Goal: Information Seeking & Learning: Learn about a topic

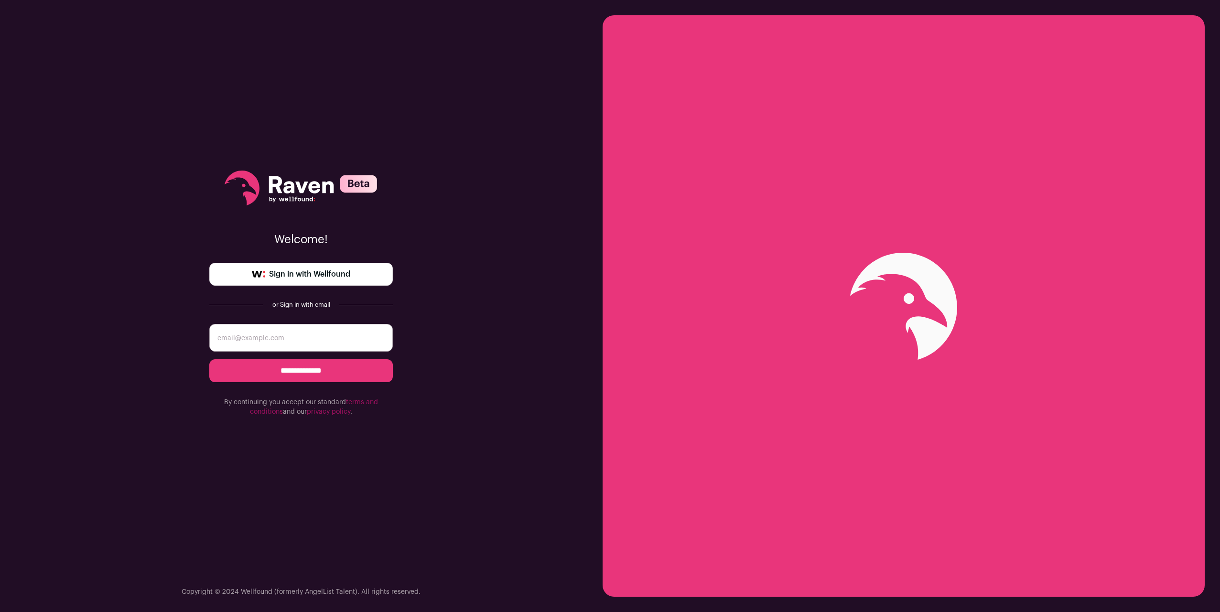
click at [304, 349] on input "email" at bounding box center [300, 338] width 183 height 28
type input "zach@zops.me"
click at [209, 359] on input "**********" at bounding box center [300, 370] width 183 height 23
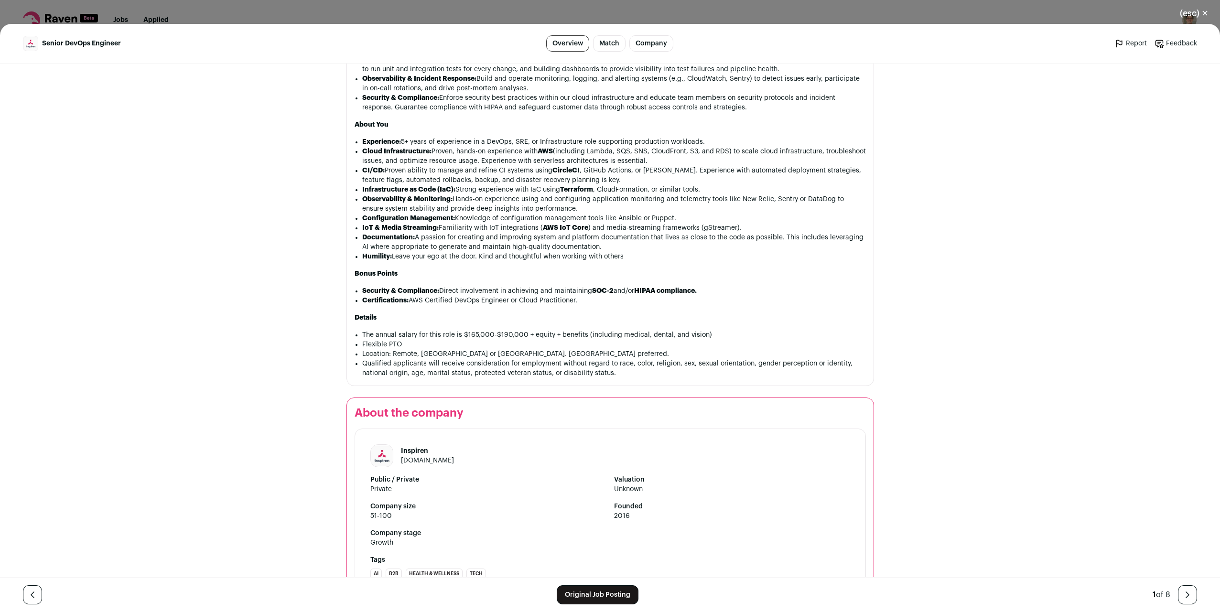
scroll to position [755, 0]
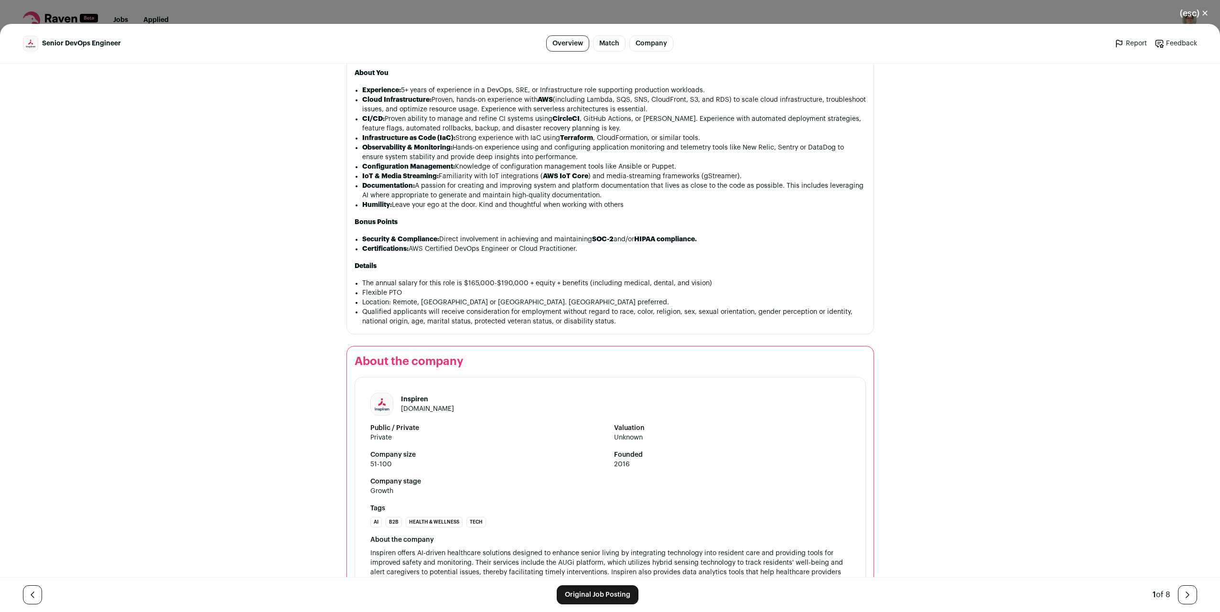
click at [578, 597] on link "Original Job Posting" at bounding box center [598, 594] width 82 height 19
click at [1203, 11] on button "(esc) ✕" at bounding box center [1194, 13] width 52 height 21
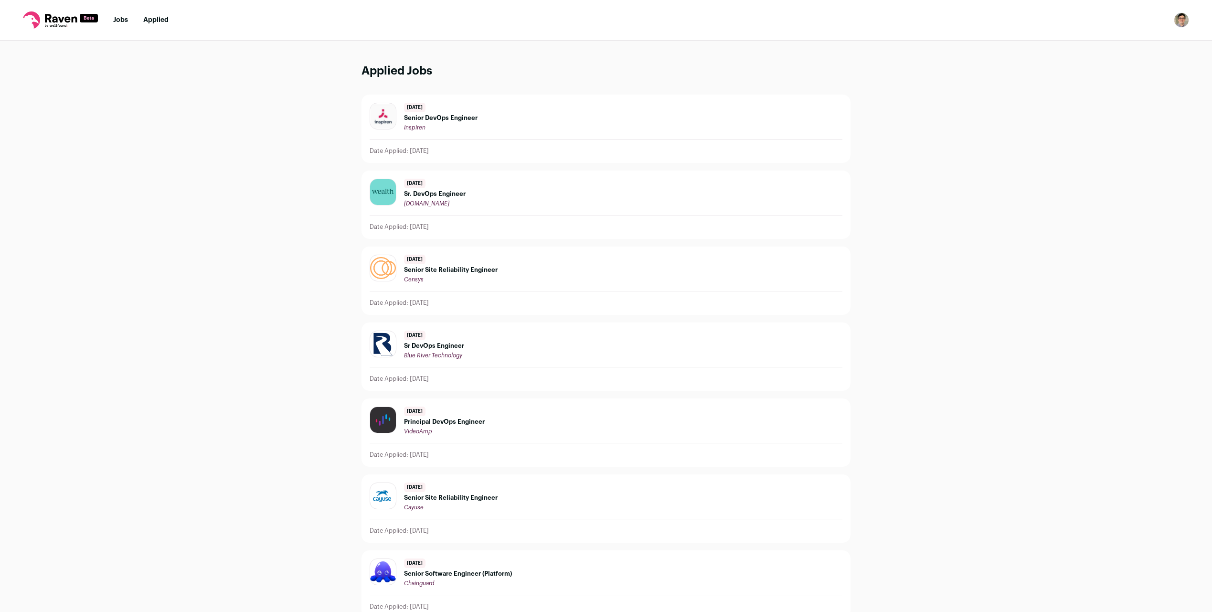
click at [116, 18] on link "Jobs" at bounding box center [120, 20] width 15 height 7
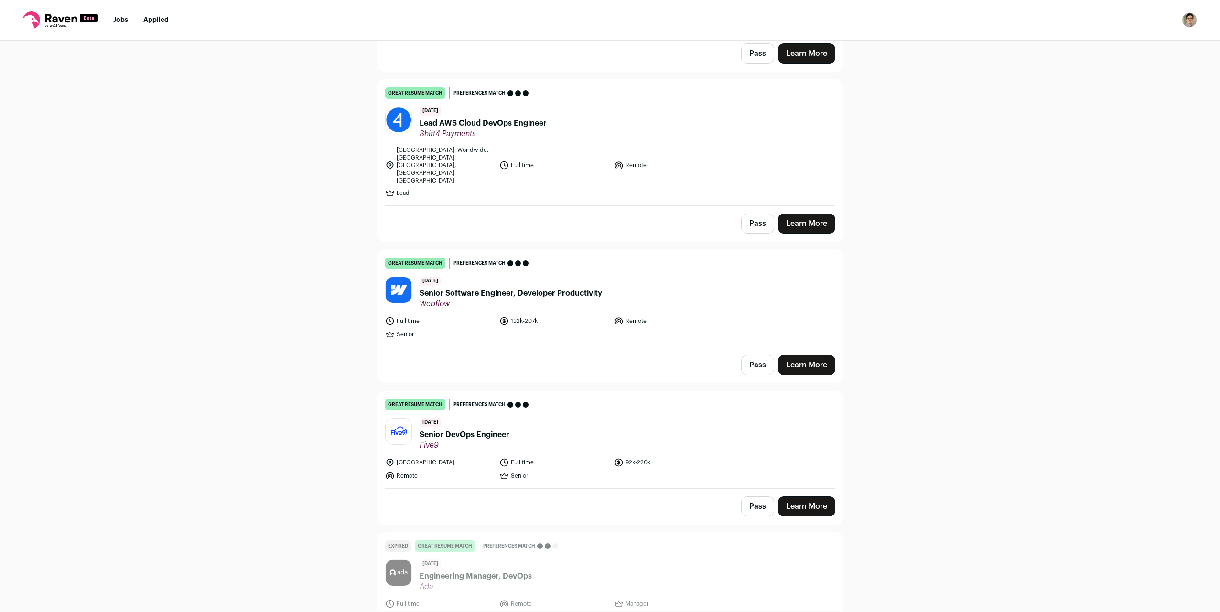
scroll to position [2363, 0]
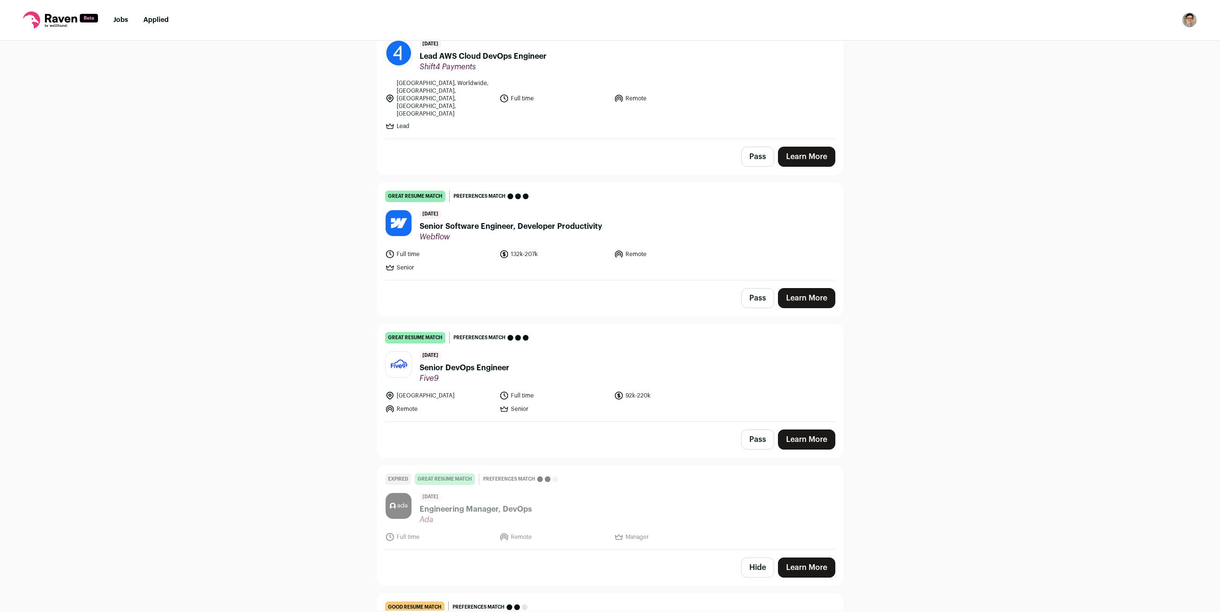
click at [496, 362] on span "Senior DevOps Engineer" at bounding box center [464, 367] width 90 height 11
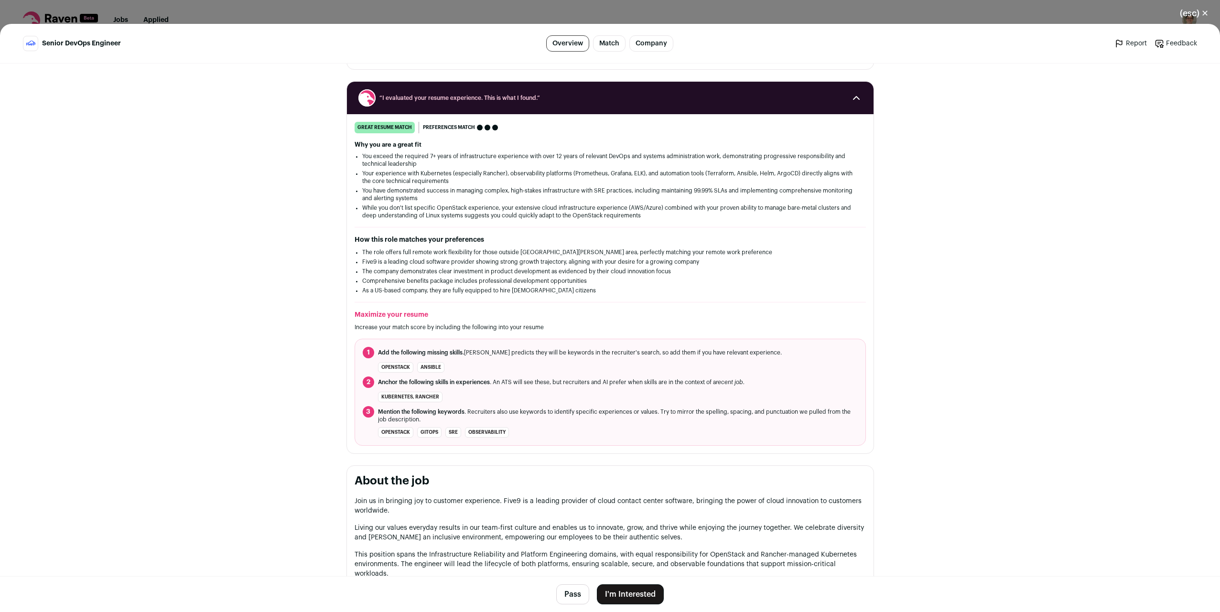
click at [652, 41] on link "Company" at bounding box center [651, 43] width 44 height 16
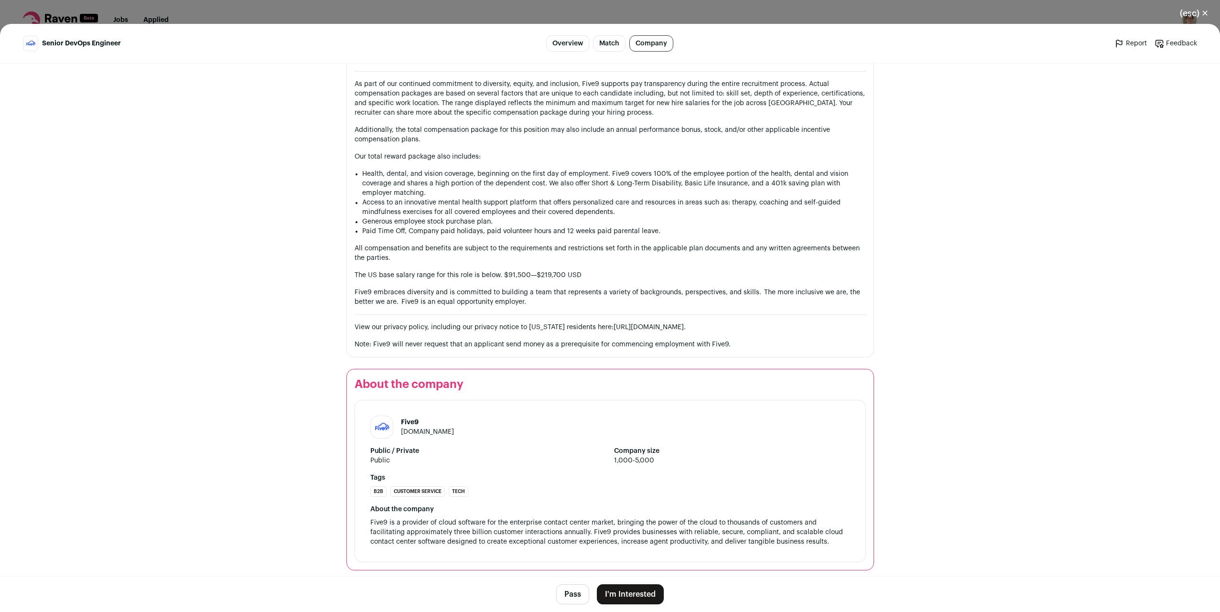
scroll to position [940, 0]
click at [1205, 14] on button "(esc) ✕" at bounding box center [1194, 13] width 52 height 21
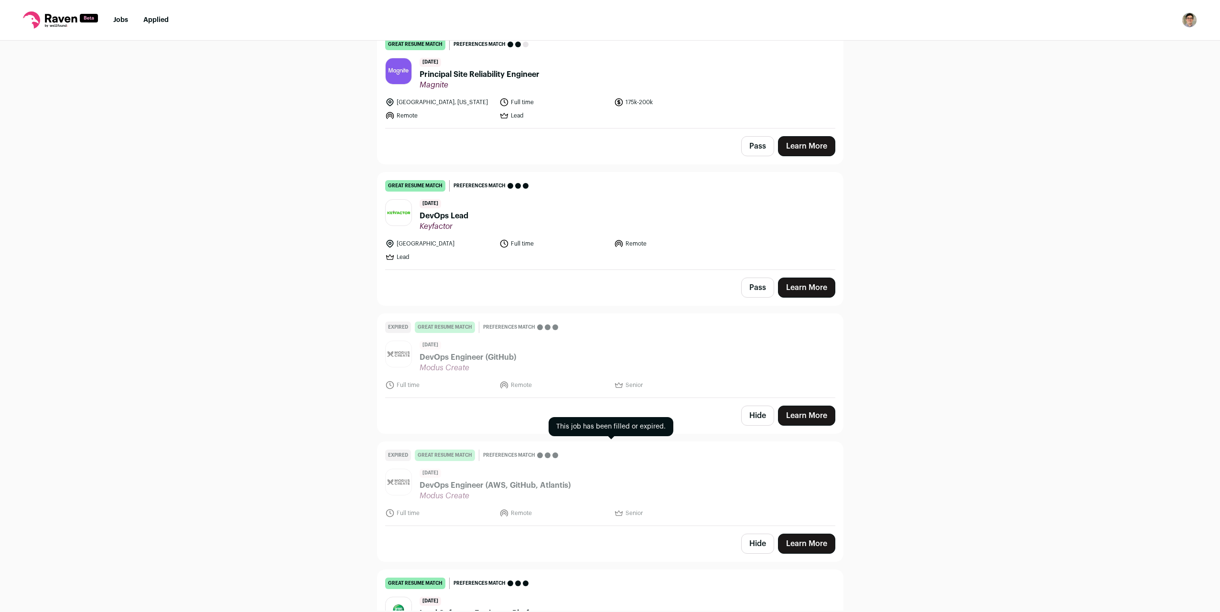
scroll to position [3703, 0]
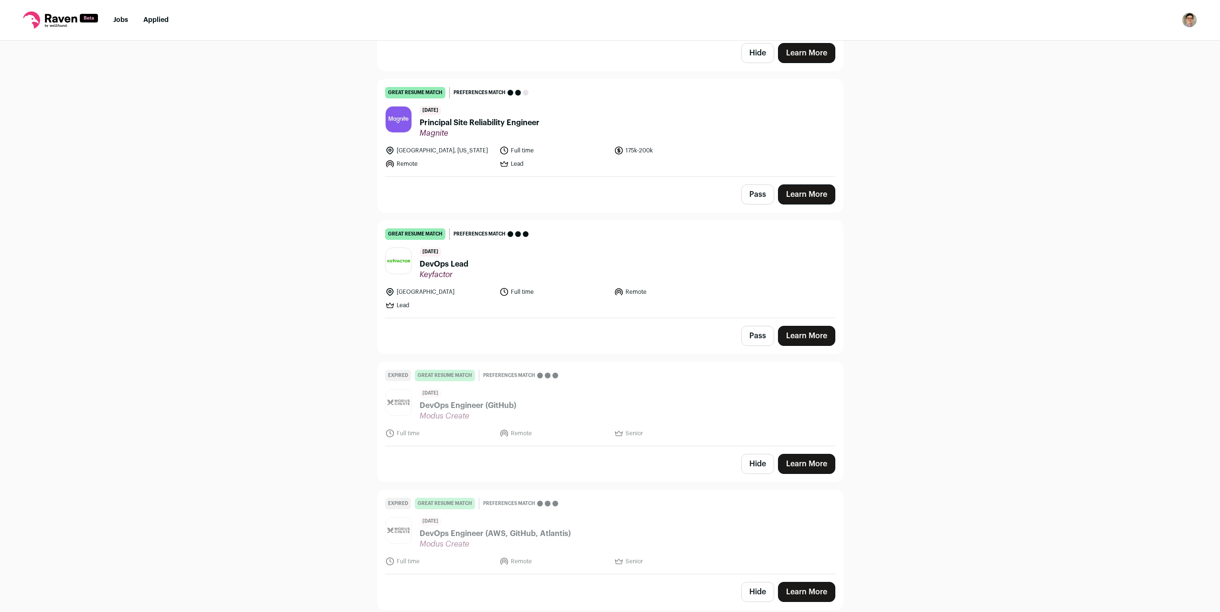
click at [451, 258] on span "DevOps Lead" at bounding box center [443, 263] width 49 height 11
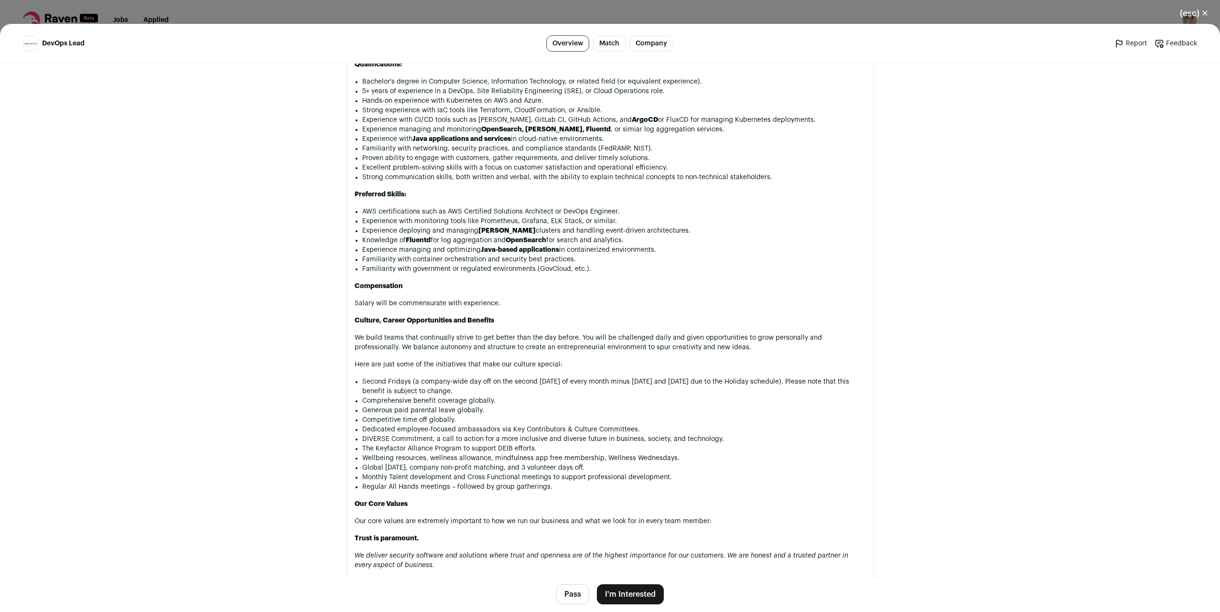
scroll to position [1064, 0]
click at [1202, 10] on button "(esc) ✕" at bounding box center [1194, 13] width 52 height 21
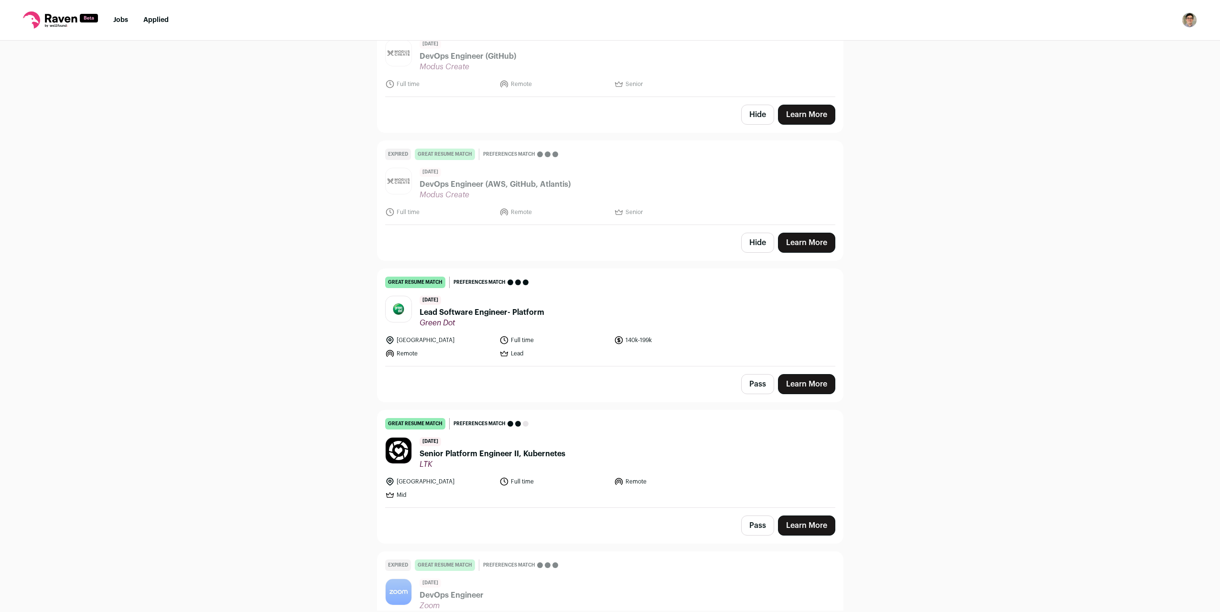
scroll to position [4150, 0]
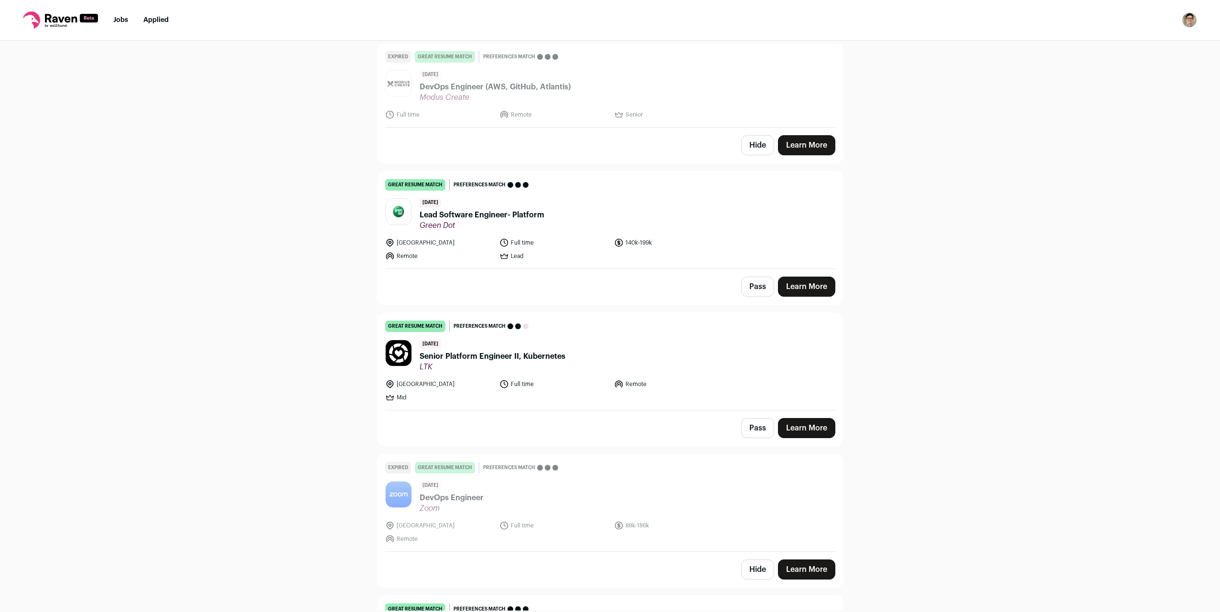
click at [518, 351] on span "Senior Platform Engineer II, Kubernetes" at bounding box center [492, 356] width 146 height 11
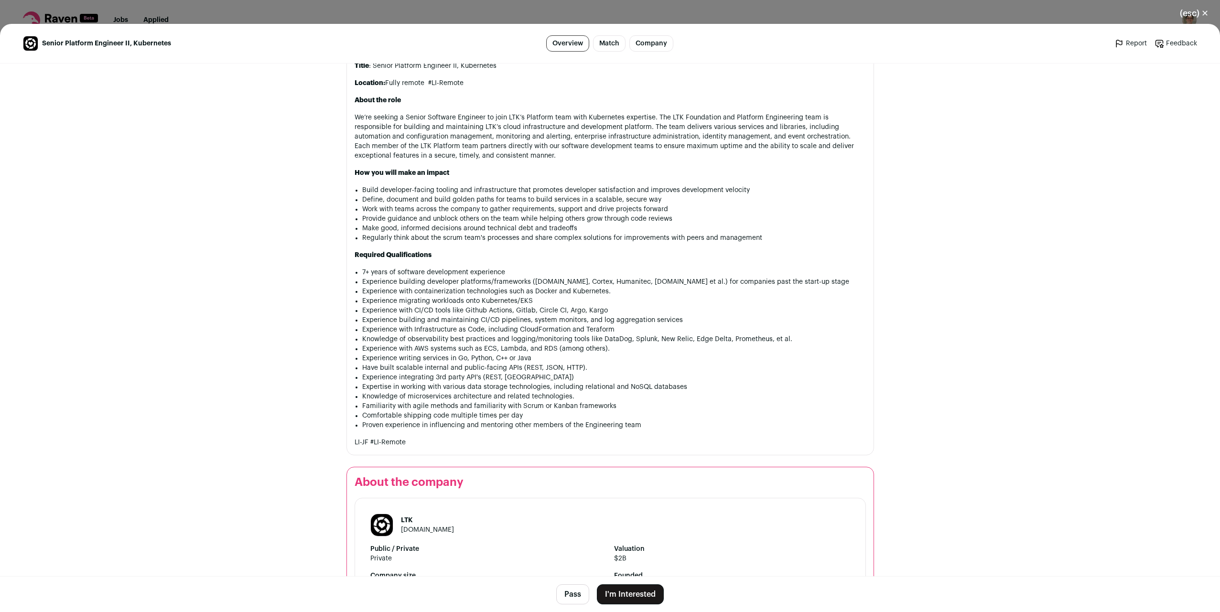
scroll to position [536, 0]
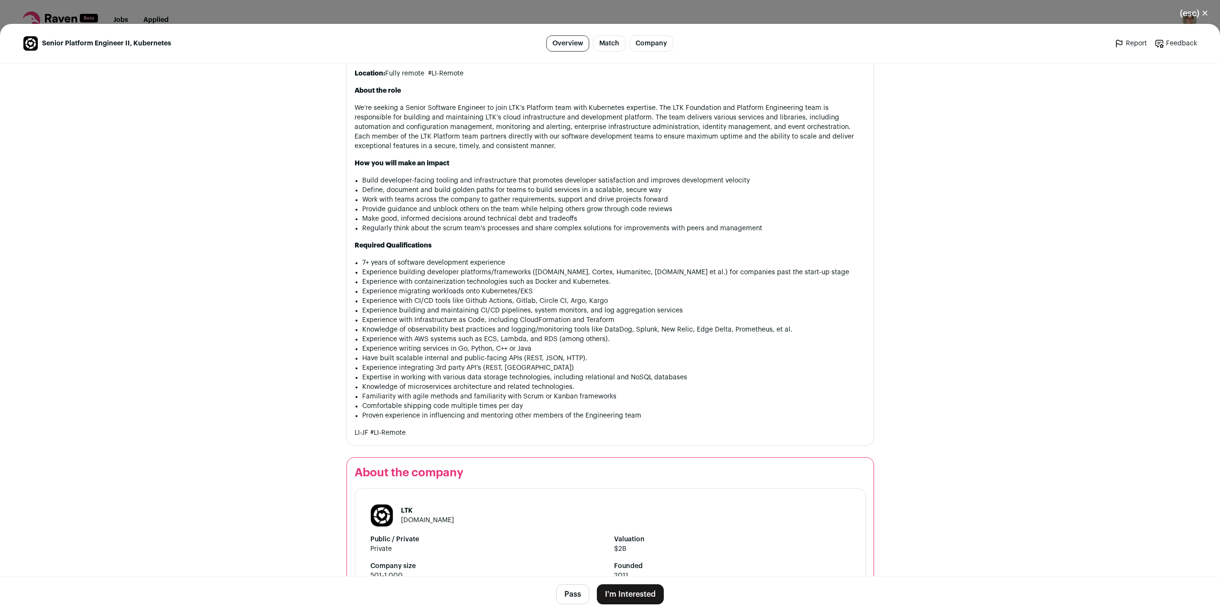
drag, startPoint x: 1199, startPoint y: 12, endPoint x: 1170, endPoint y: 23, distance: 31.1
click at [1199, 12] on button "(esc) ✕" at bounding box center [1194, 13] width 52 height 21
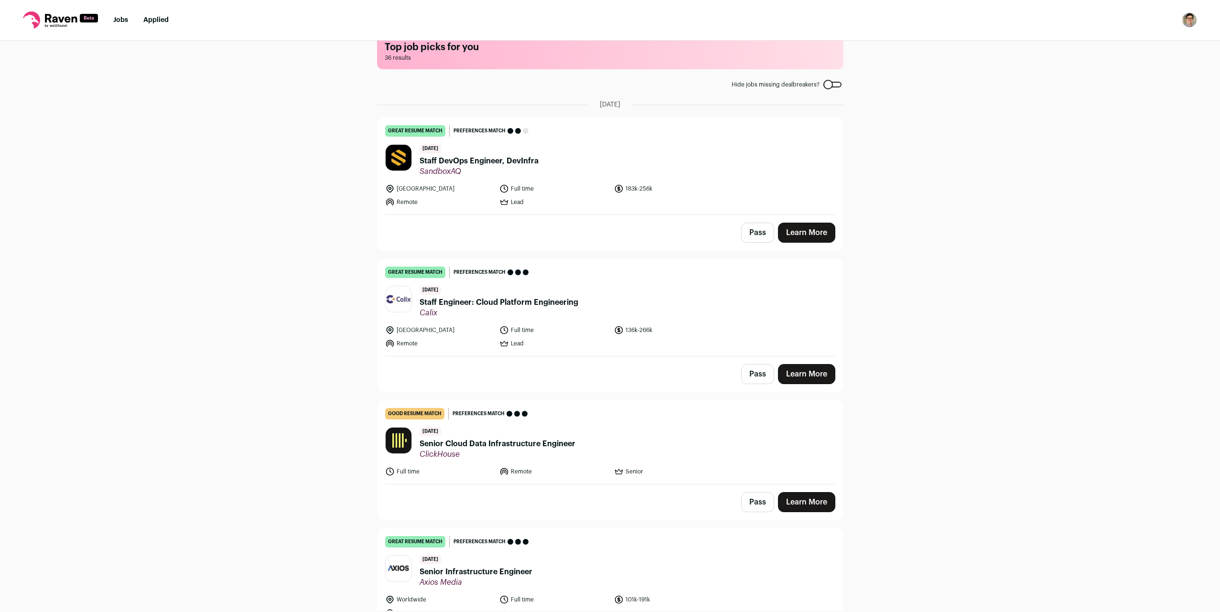
scroll to position [0, 0]
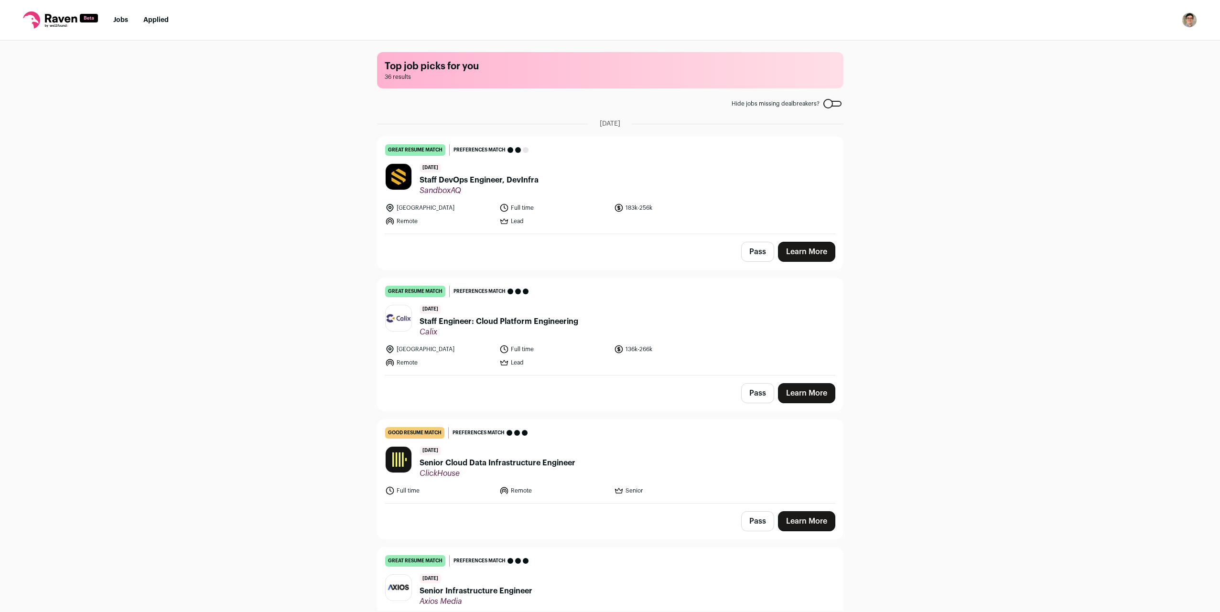
click at [514, 179] on span "Staff DevOps Engineer, DevInfra" at bounding box center [478, 179] width 119 height 11
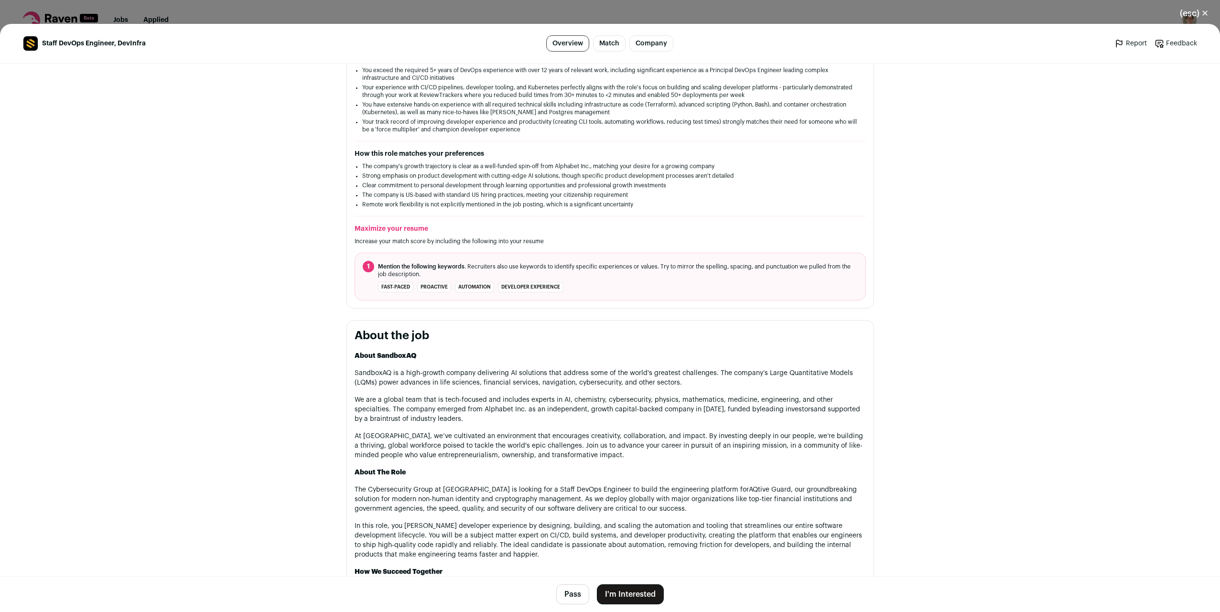
scroll to position [300, 0]
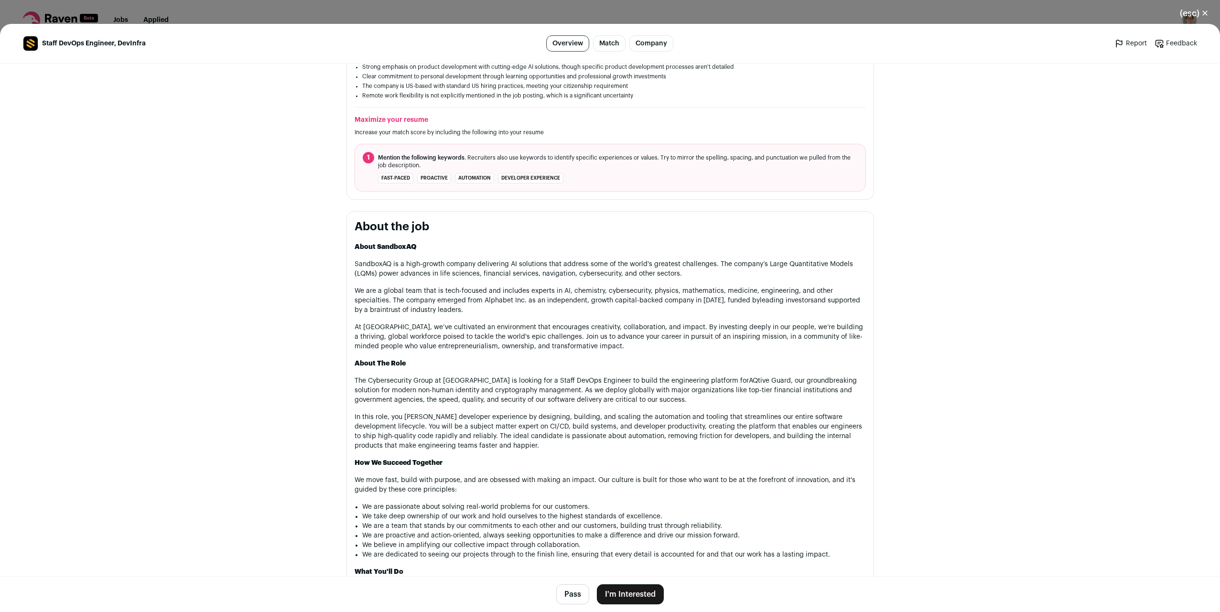
click at [1199, 14] on button "(esc) ✕" at bounding box center [1194, 13] width 52 height 21
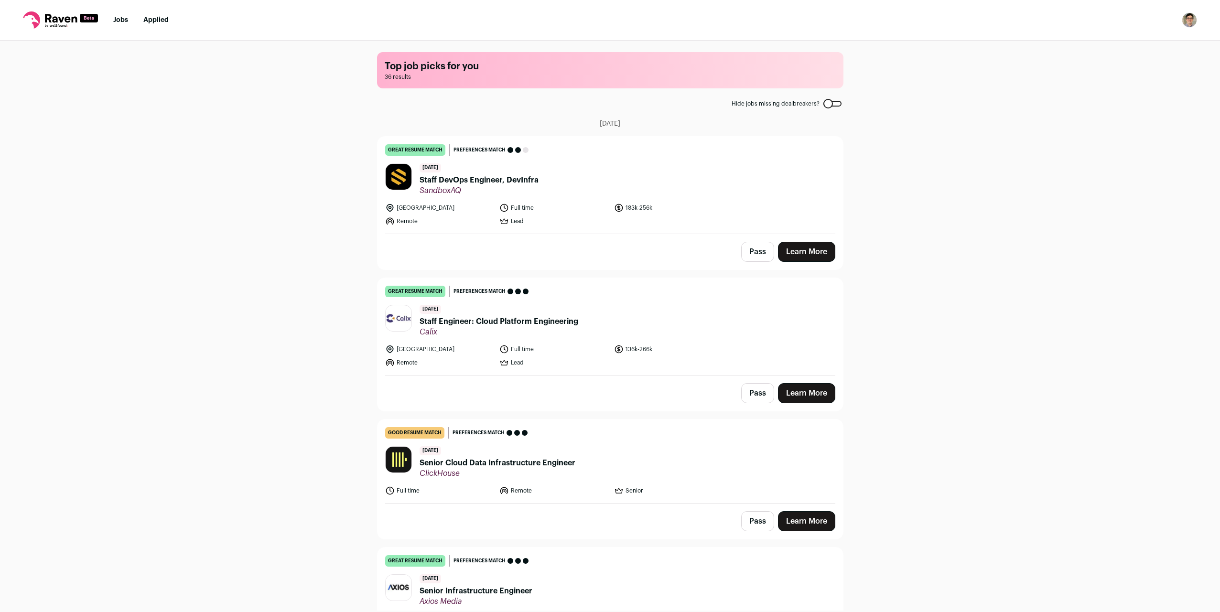
click at [472, 317] on span "Staff Engineer: Cloud Platform Engineering" at bounding box center [498, 321] width 159 height 11
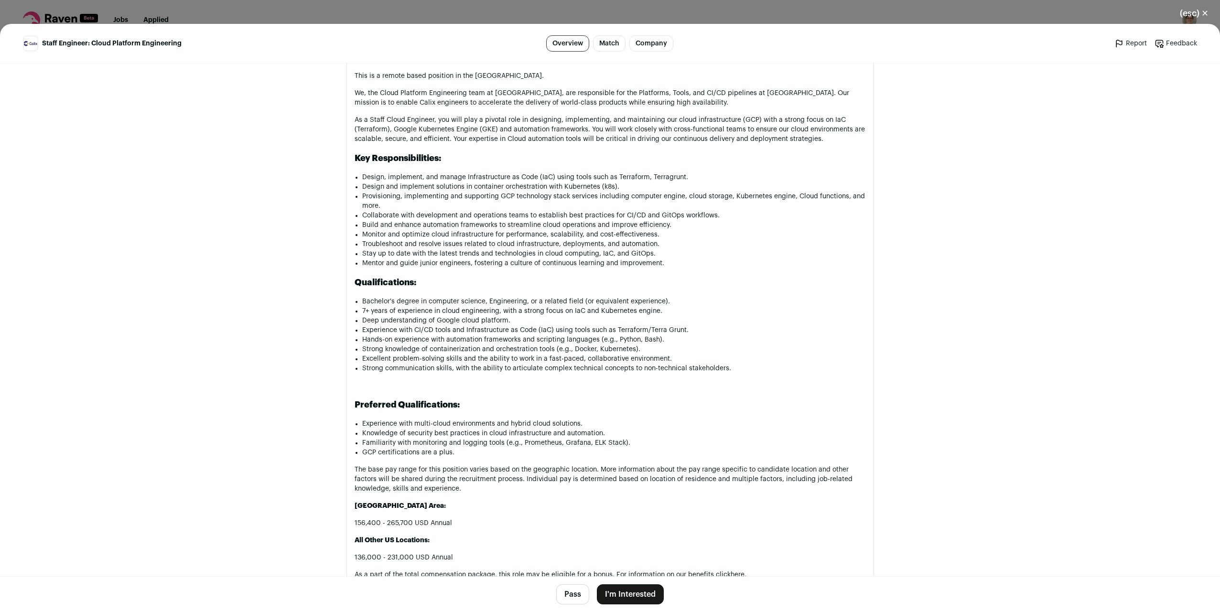
scroll to position [560, 0]
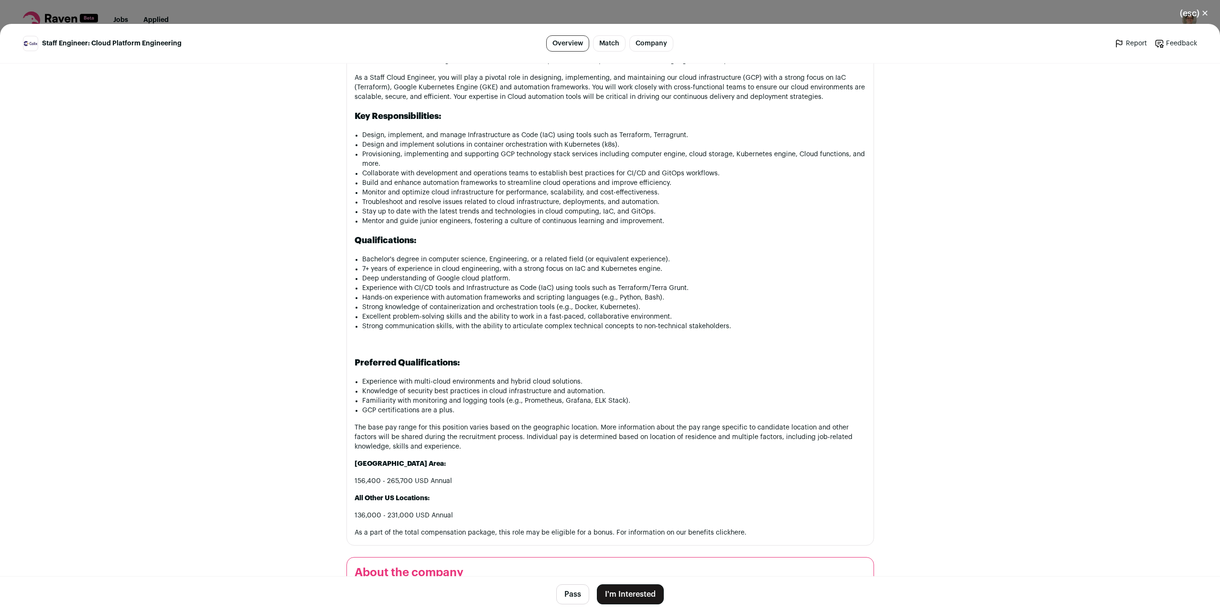
click at [1210, 15] on button "(esc) ✕" at bounding box center [1194, 13] width 52 height 21
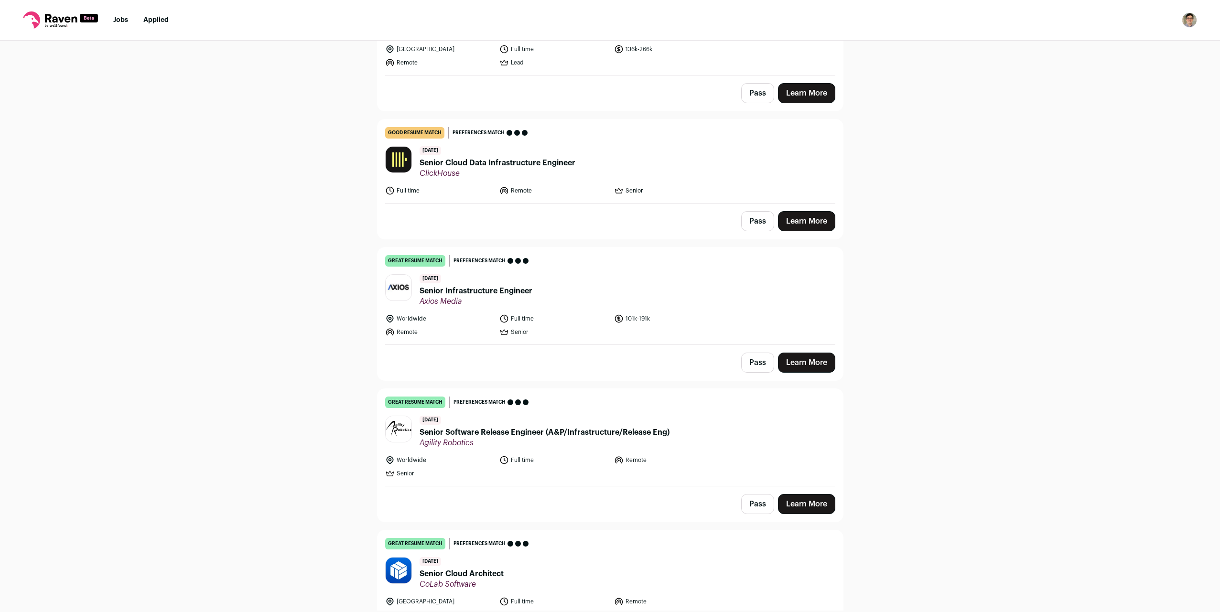
scroll to position [300, 0]
click at [471, 290] on span "Senior Infrastructure Engineer" at bounding box center [475, 290] width 113 height 11
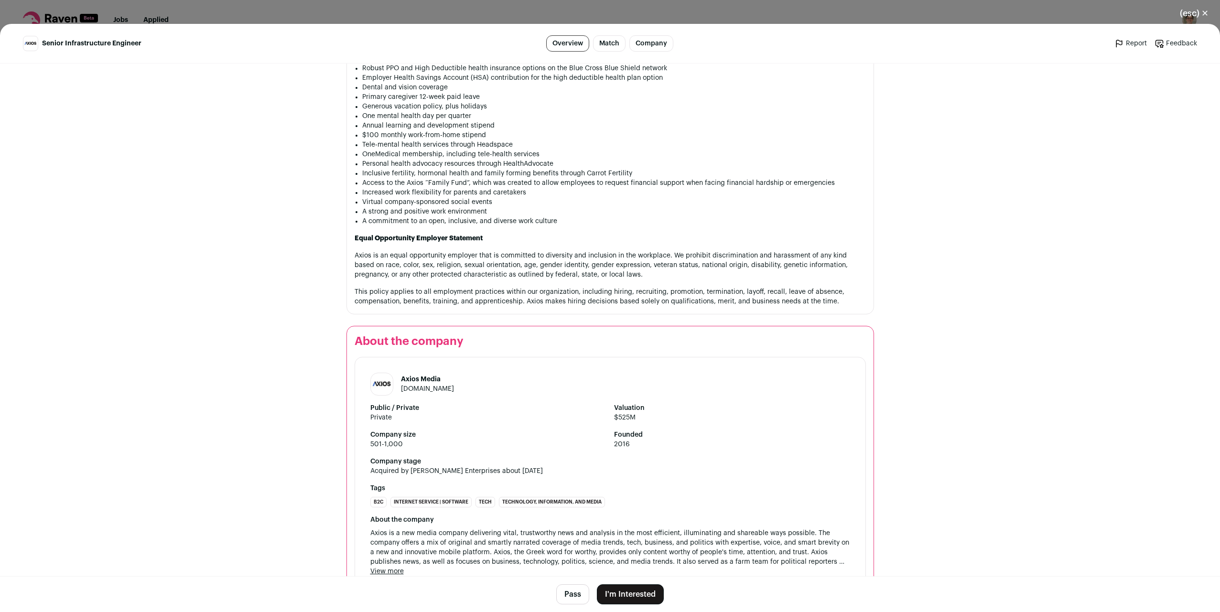
scroll to position [1036, 0]
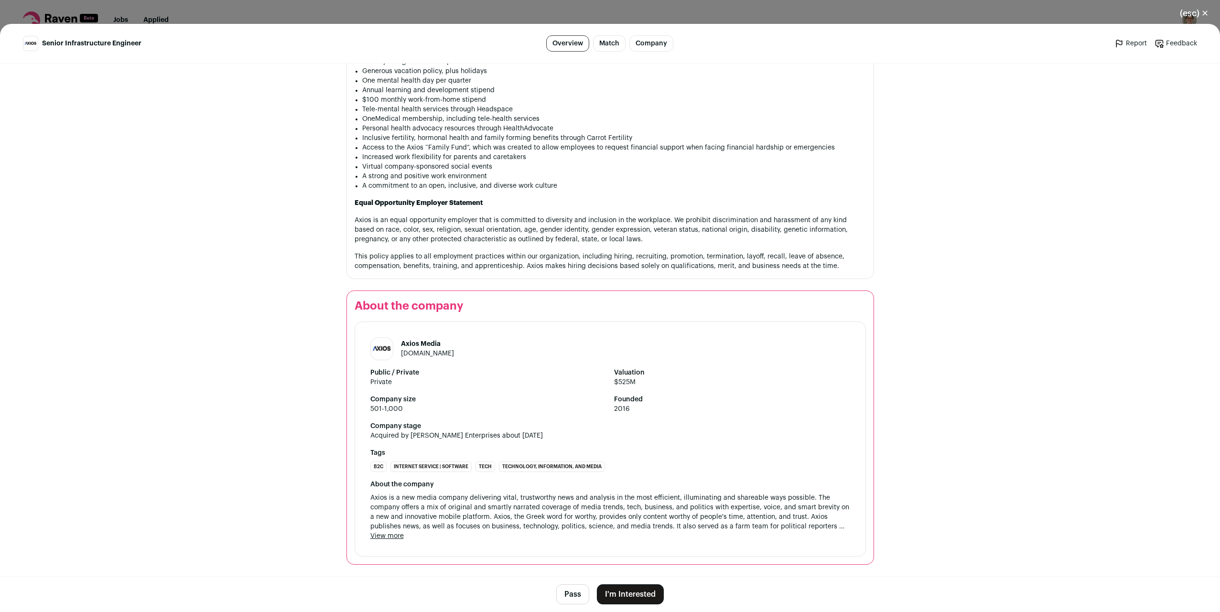
click at [1205, 10] on button "(esc) ✕" at bounding box center [1194, 13] width 52 height 21
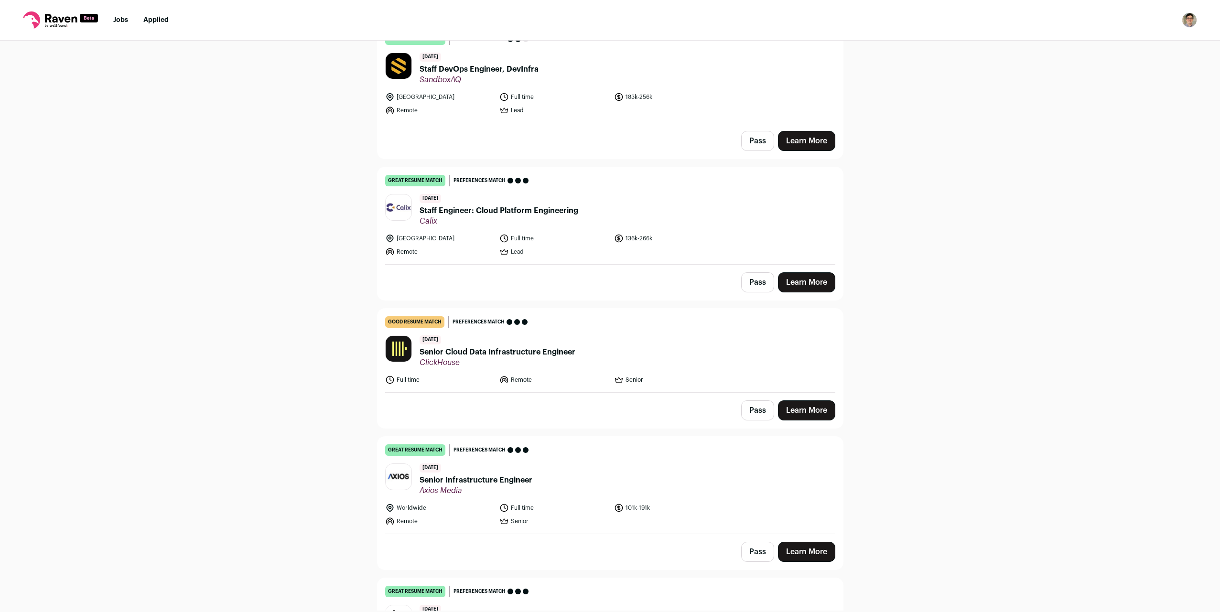
scroll to position [138, 0]
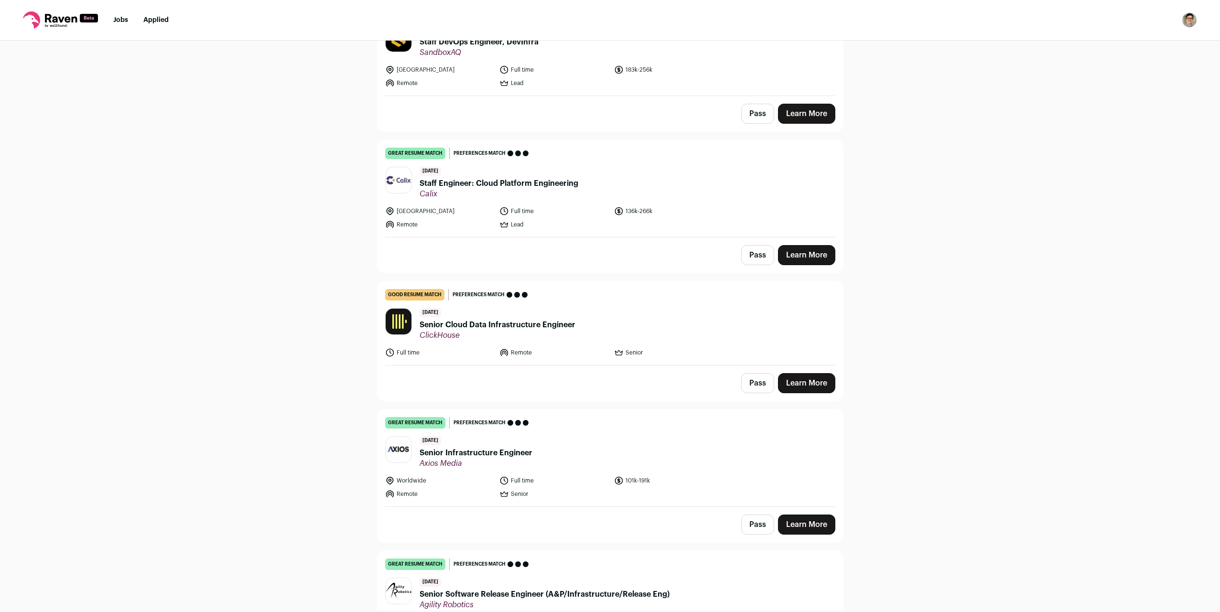
click at [482, 455] on span "Senior Infrastructure Engineer" at bounding box center [475, 452] width 113 height 11
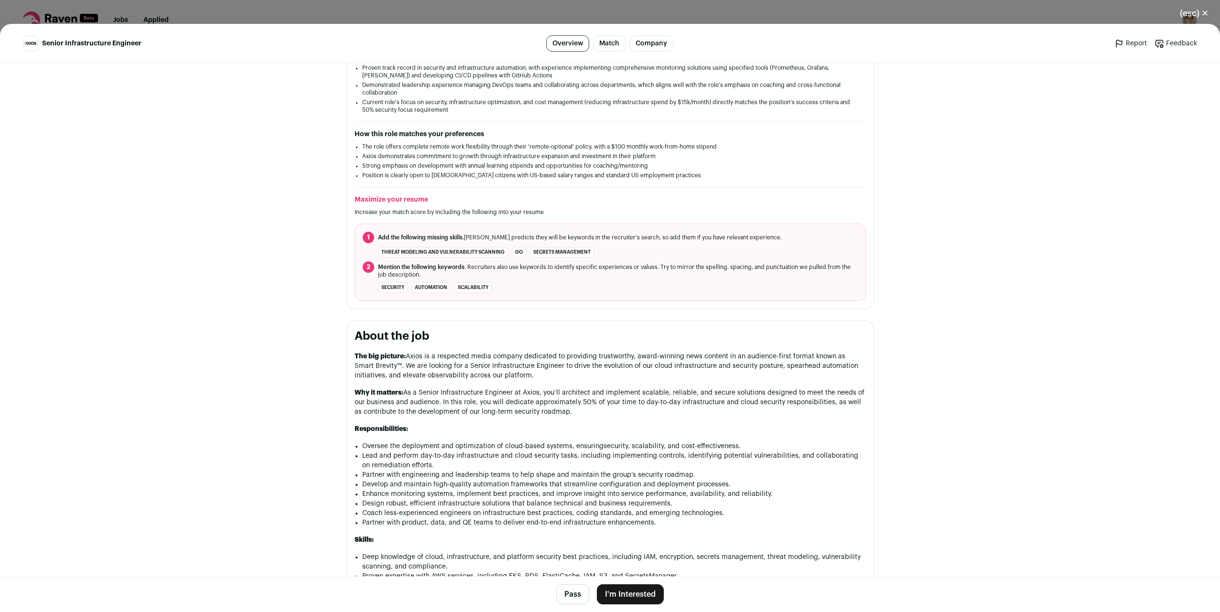
scroll to position [0, 0]
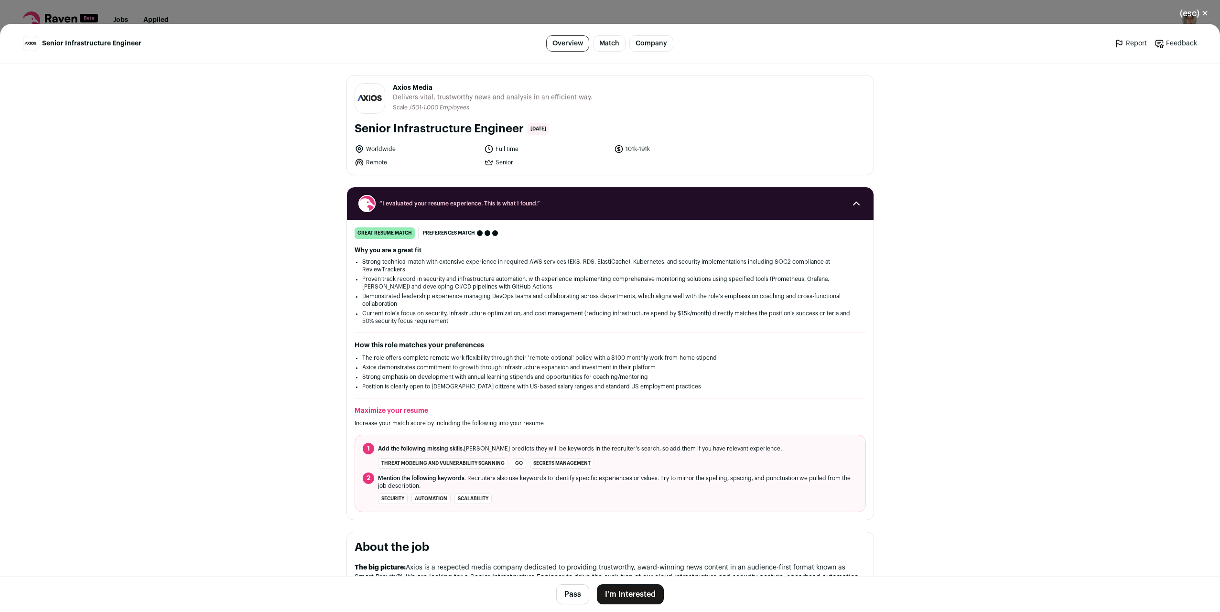
click at [412, 88] on span "Axios Media" at bounding box center [493, 88] width 200 height 10
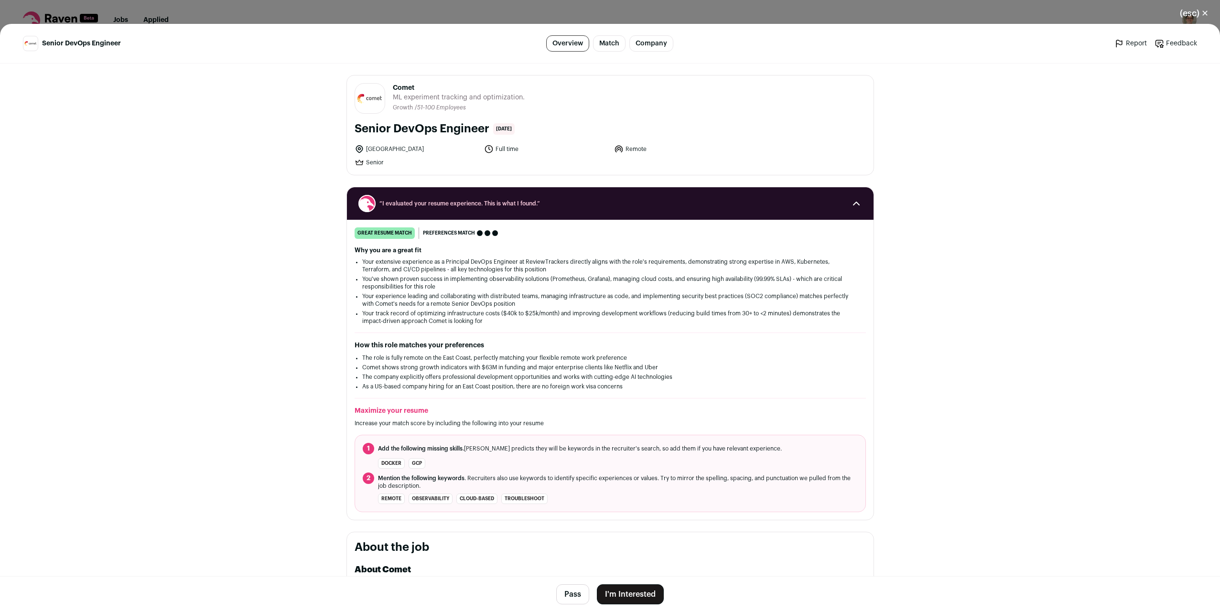
click at [1199, 14] on button "(esc) ✕" at bounding box center [1194, 13] width 52 height 21
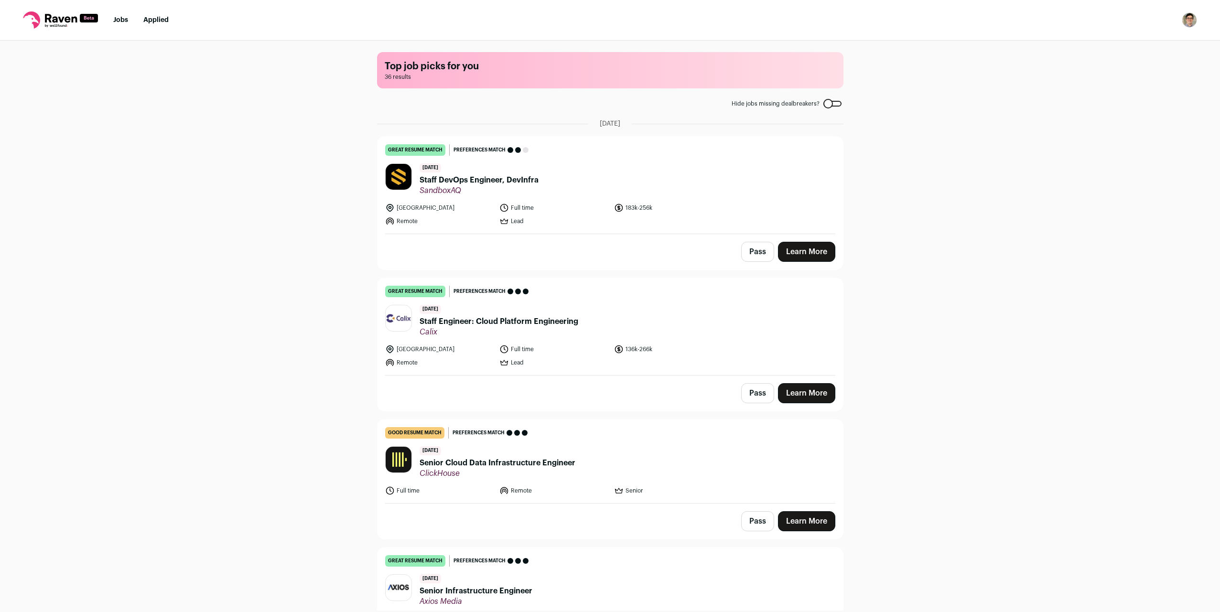
click at [1003, 267] on div "Top job picks for you 36 results Hide jobs missing dealbreakers? [DATE] great r…" at bounding box center [610, 326] width 1220 height 570
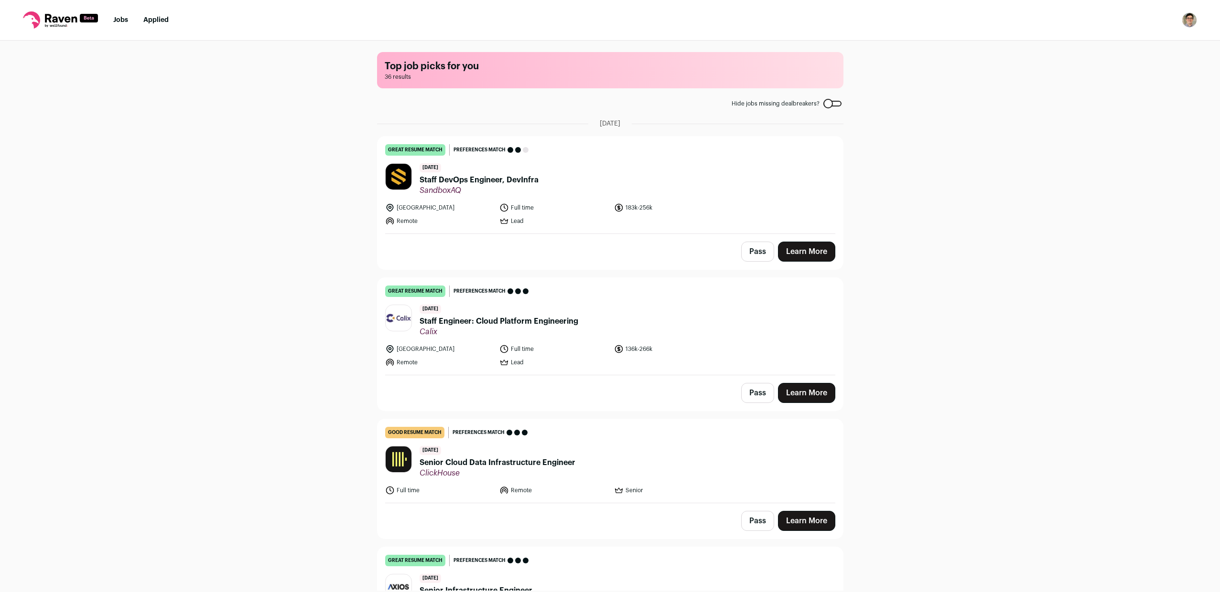
scroll to position [851, 0]
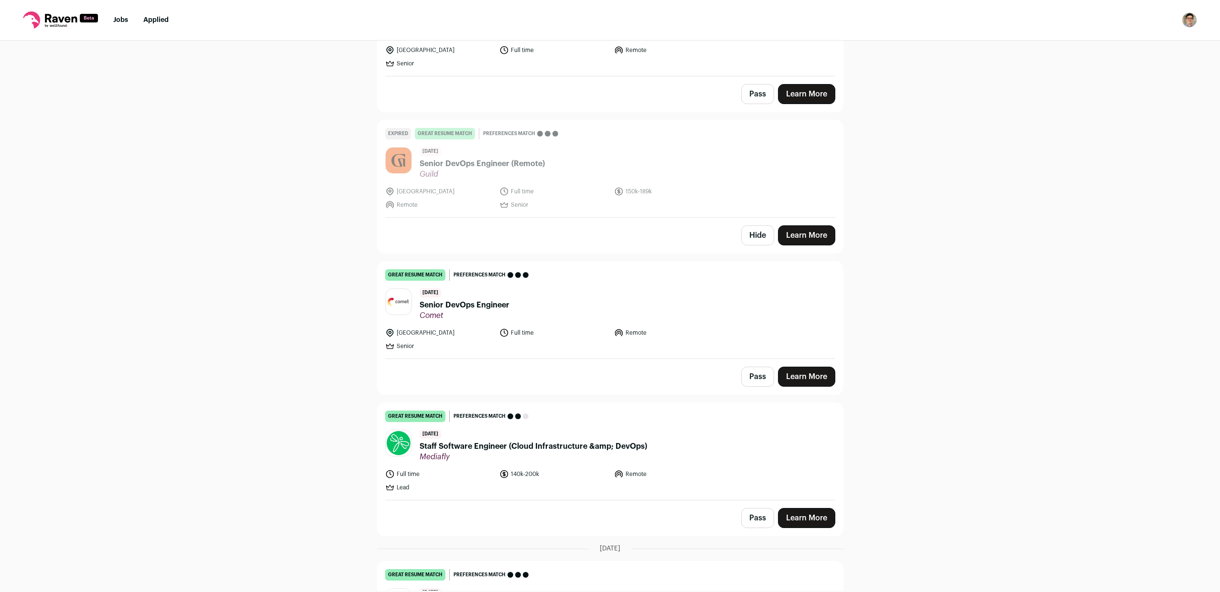
click at [805, 379] on link "Learn More" at bounding box center [806, 377] width 57 height 20
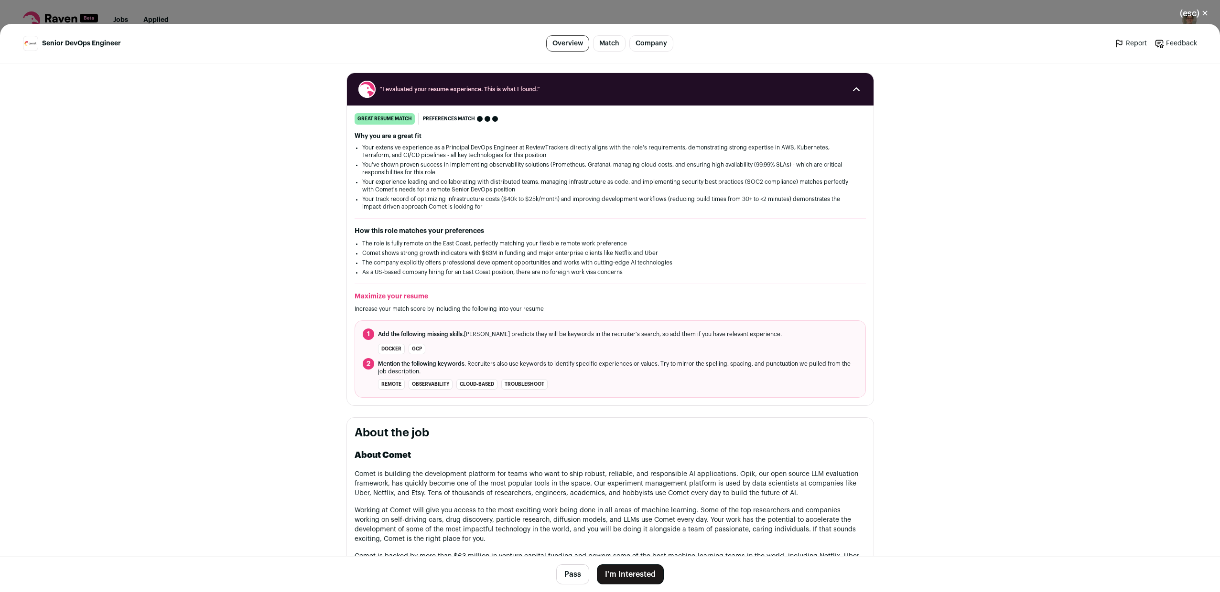
scroll to position [0, 0]
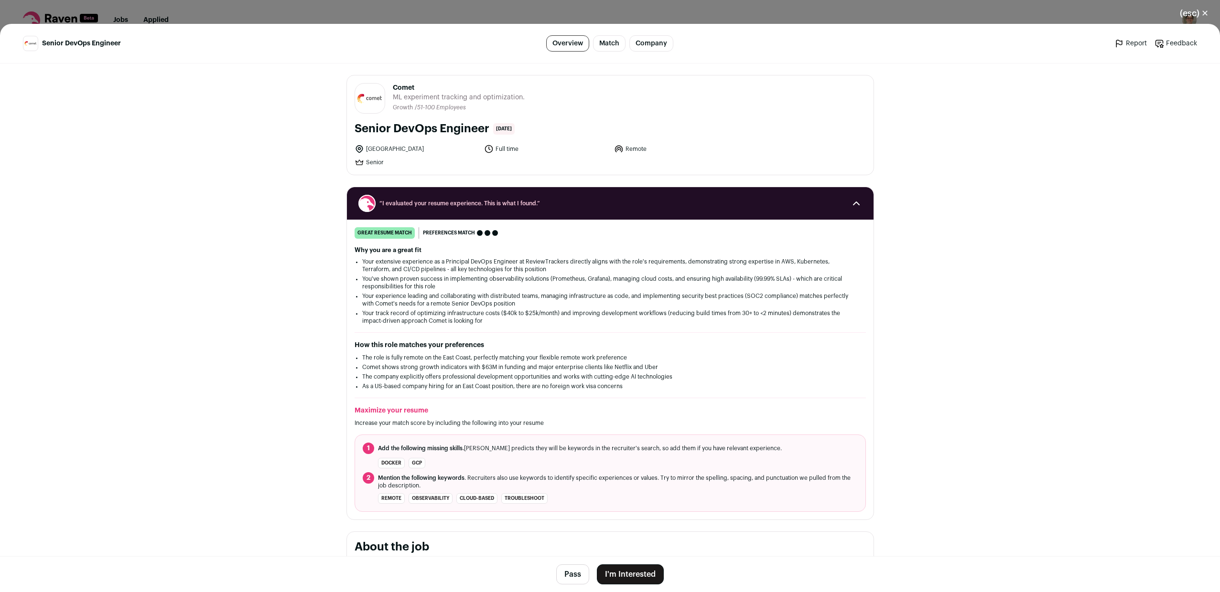
click at [615, 45] on link "Match" at bounding box center [609, 43] width 32 height 16
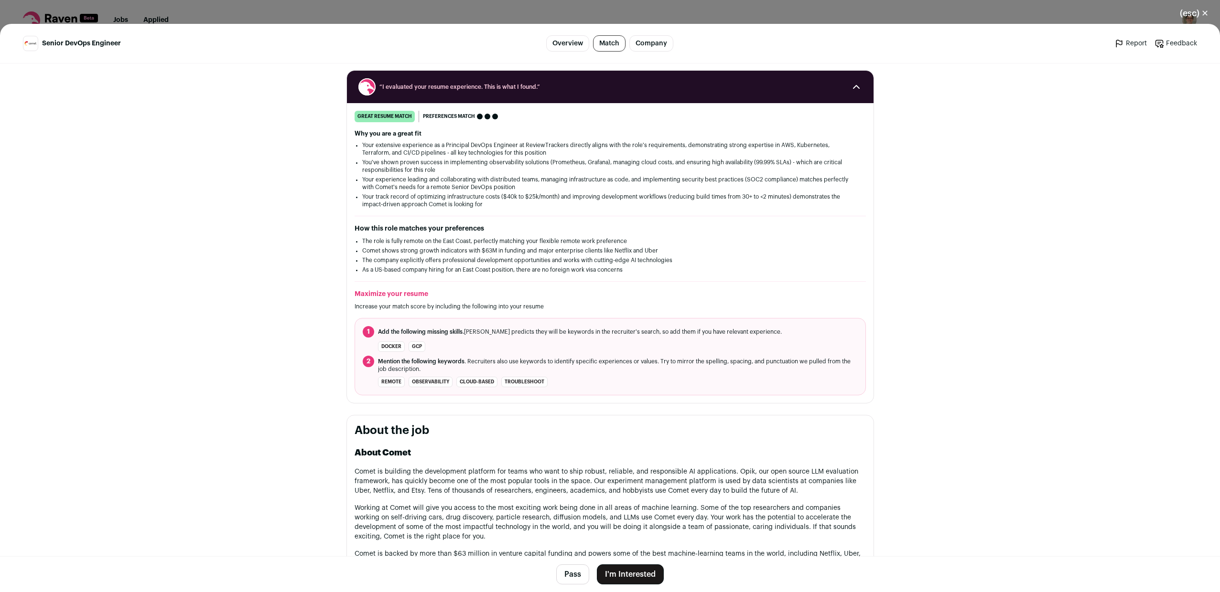
click at [640, 45] on link "Company" at bounding box center [651, 43] width 44 height 16
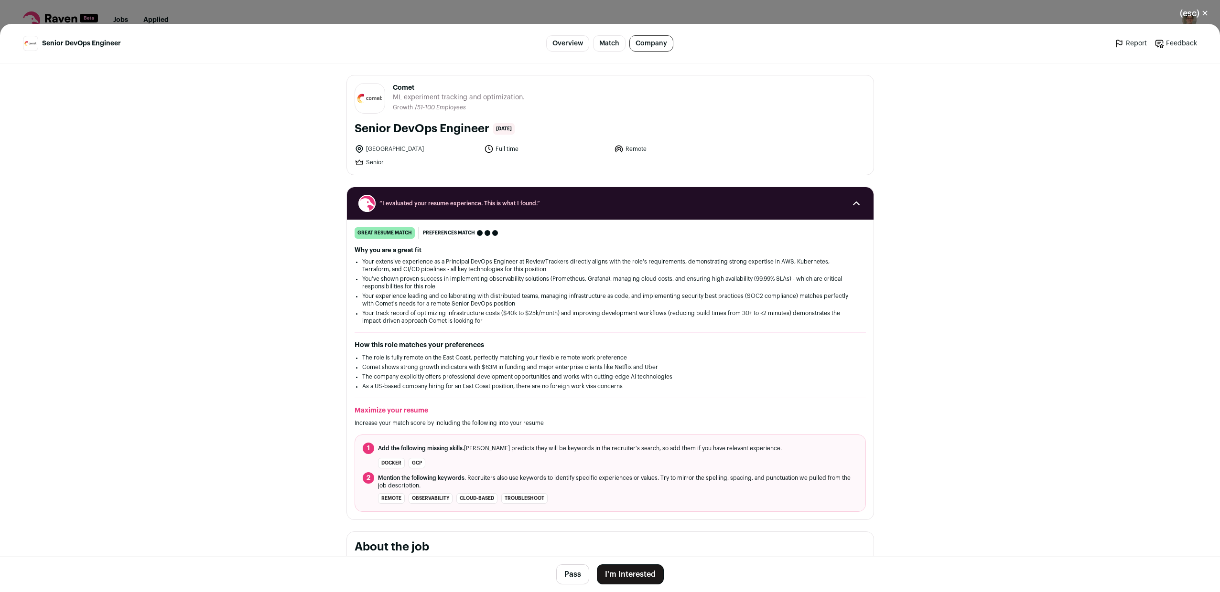
click at [578, 51] on link "Overview" at bounding box center [567, 43] width 43 height 16
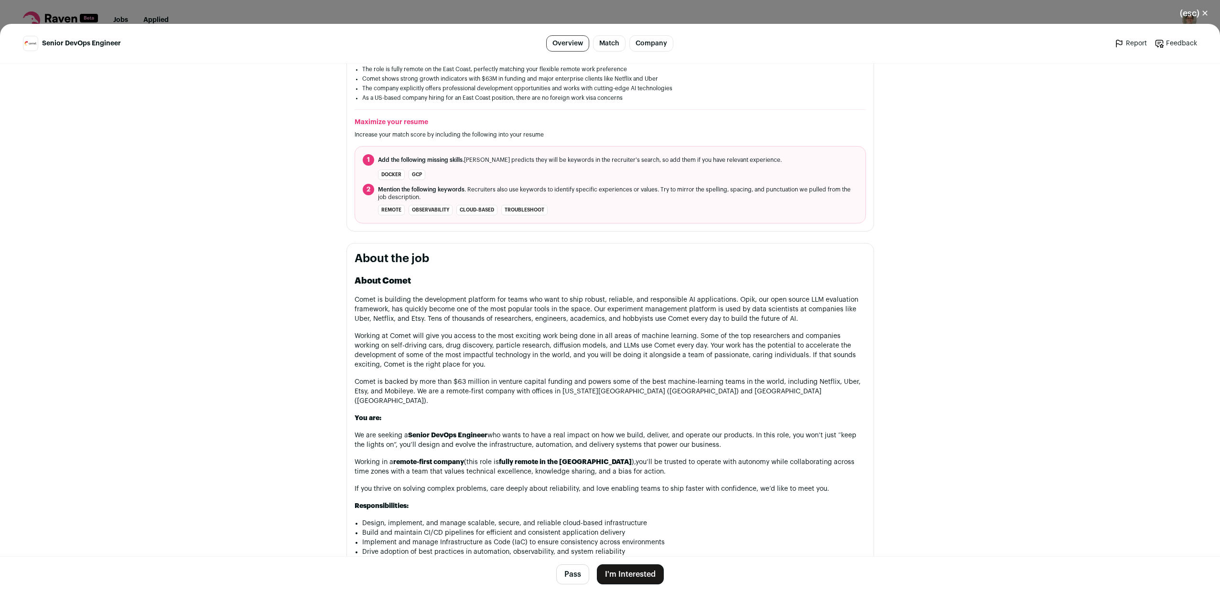
scroll to position [289, 0]
click at [398, 281] on strong "About Comet" at bounding box center [382, 280] width 56 height 9
click at [398, 280] on strong "About Comet" at bounding box center [382, 280] width 56 height 9
copy strong "Comet"
